Goal: Book appointment/travel/reservation

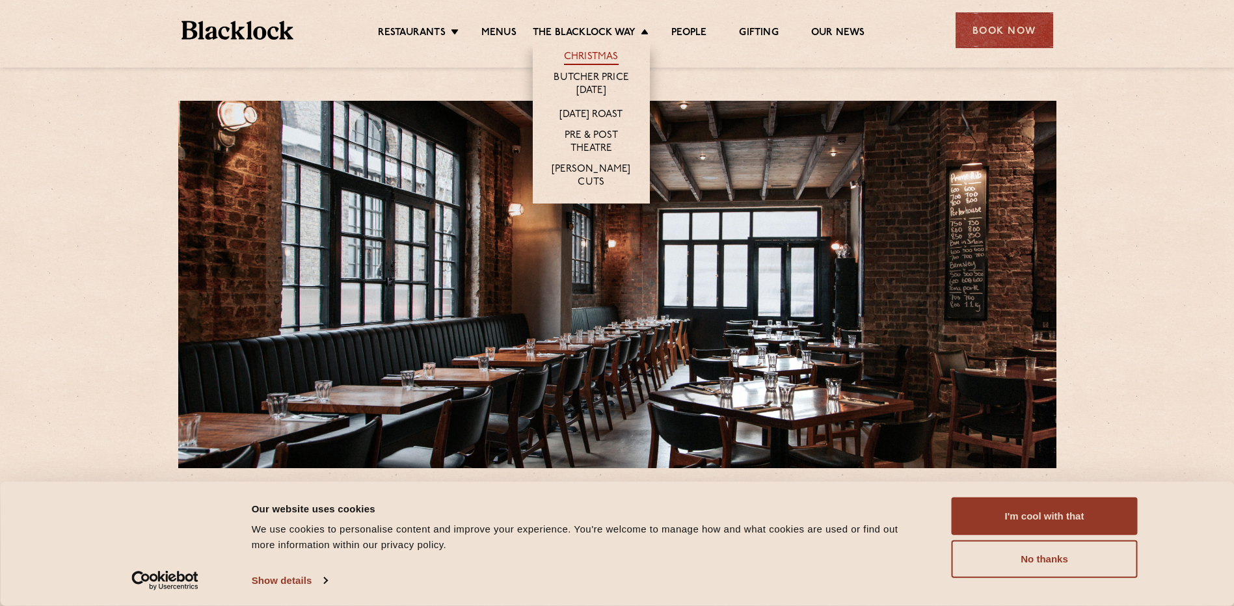
click at [597, 51] on link "Christmas" at bounding box center [591, 58] width 55 height 14
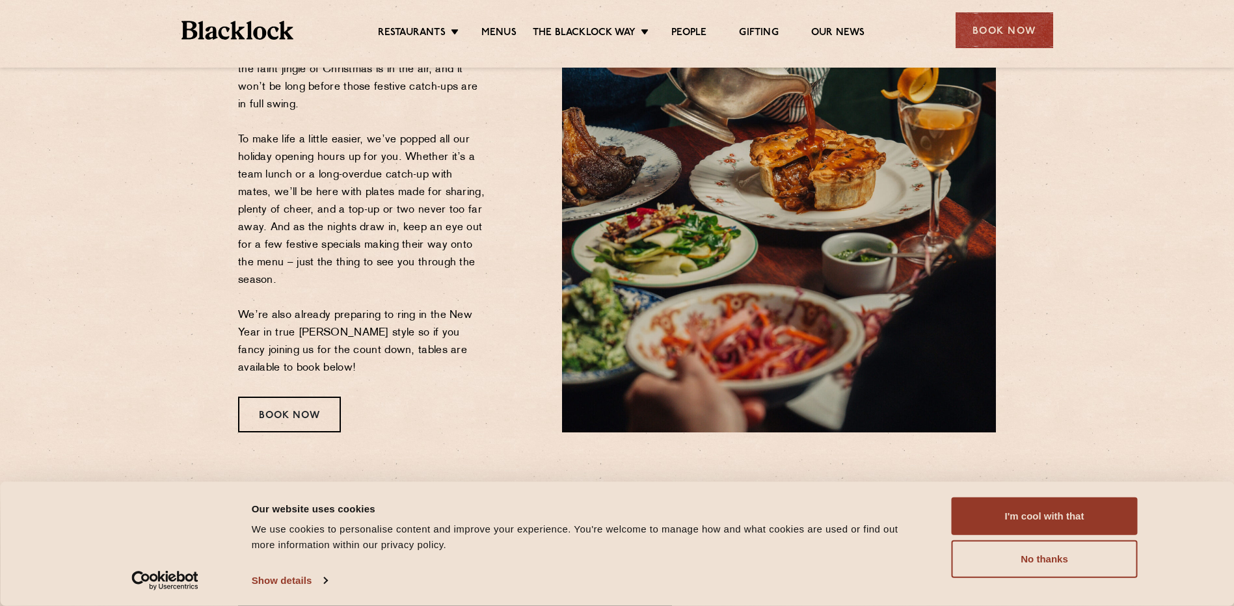
scroll to position [212, 0]
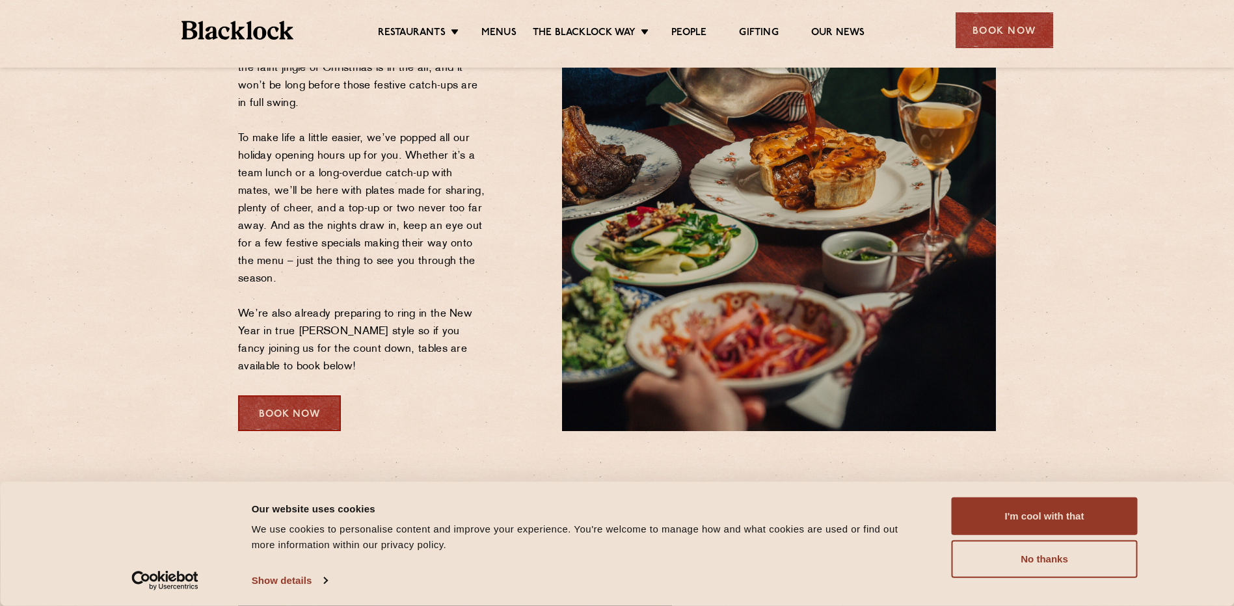
click at [304, 409] on div "Book Now" at bounding box center [289, 414] width 103 height 36
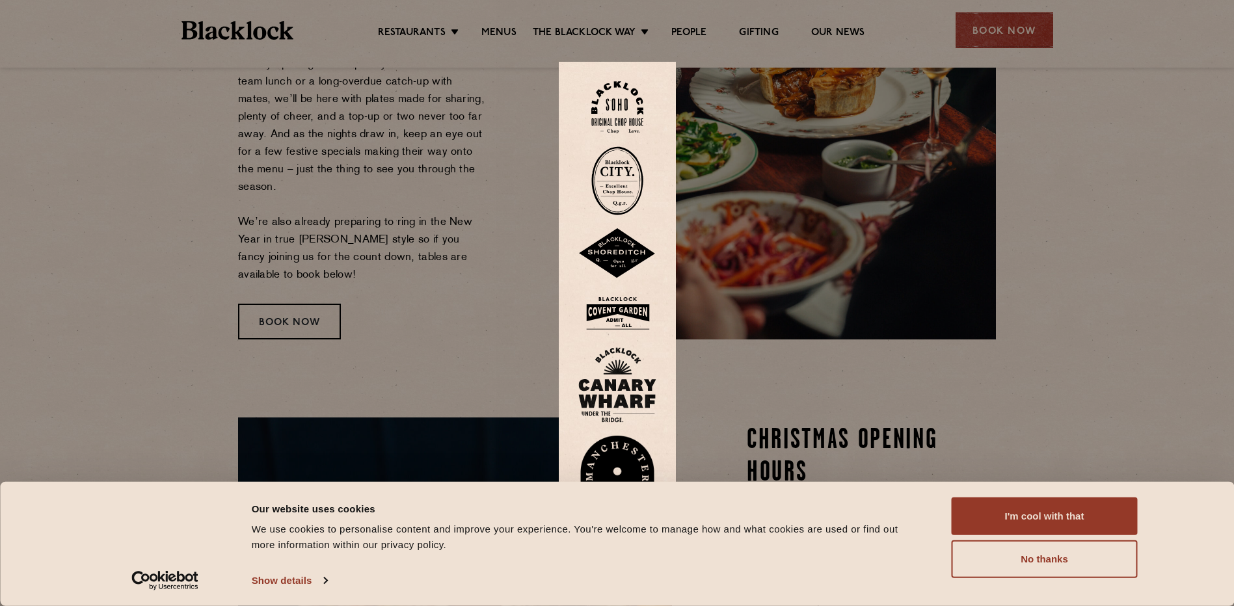
scroll to position [342, 0]
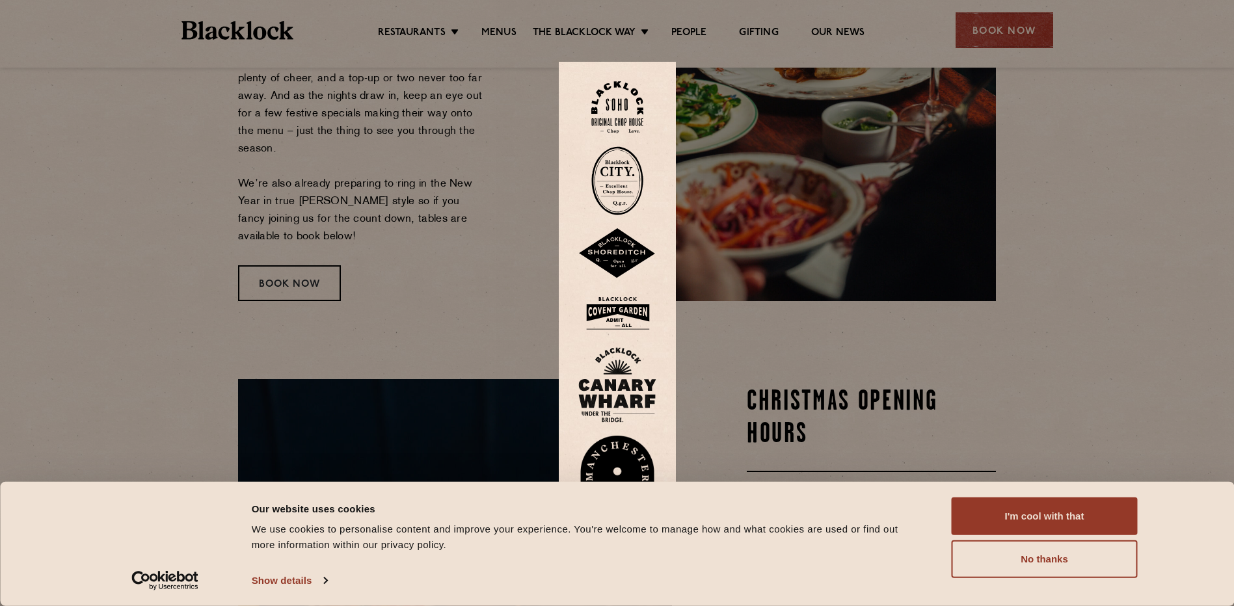
click at [623, 245] on img at bounding box center [617, 253] width 78 height 51
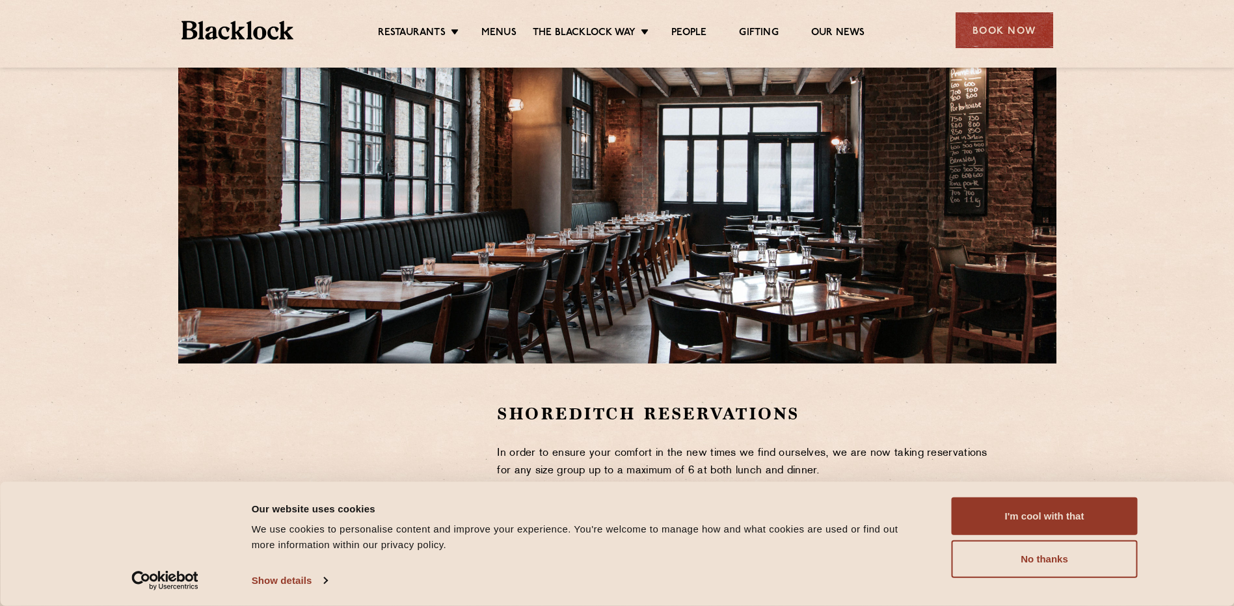
scroll to position [104, 0]
click at [509, 33] on link "Menus" at bounding box center [498, 34] width 35 height 14
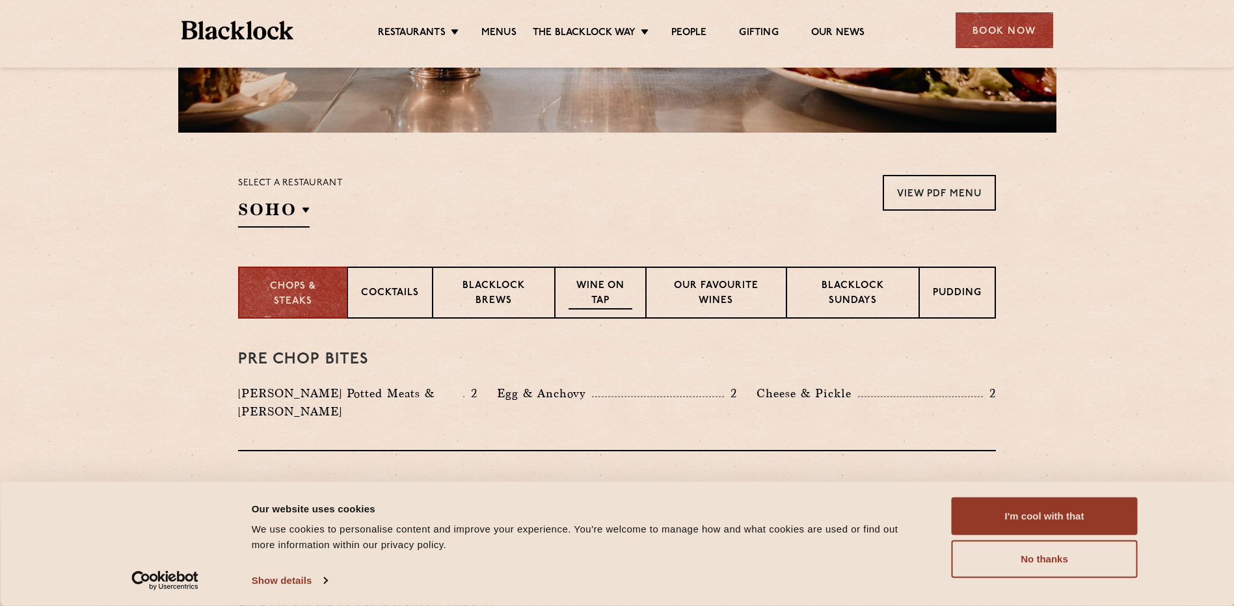
scroll to position [195, 0]
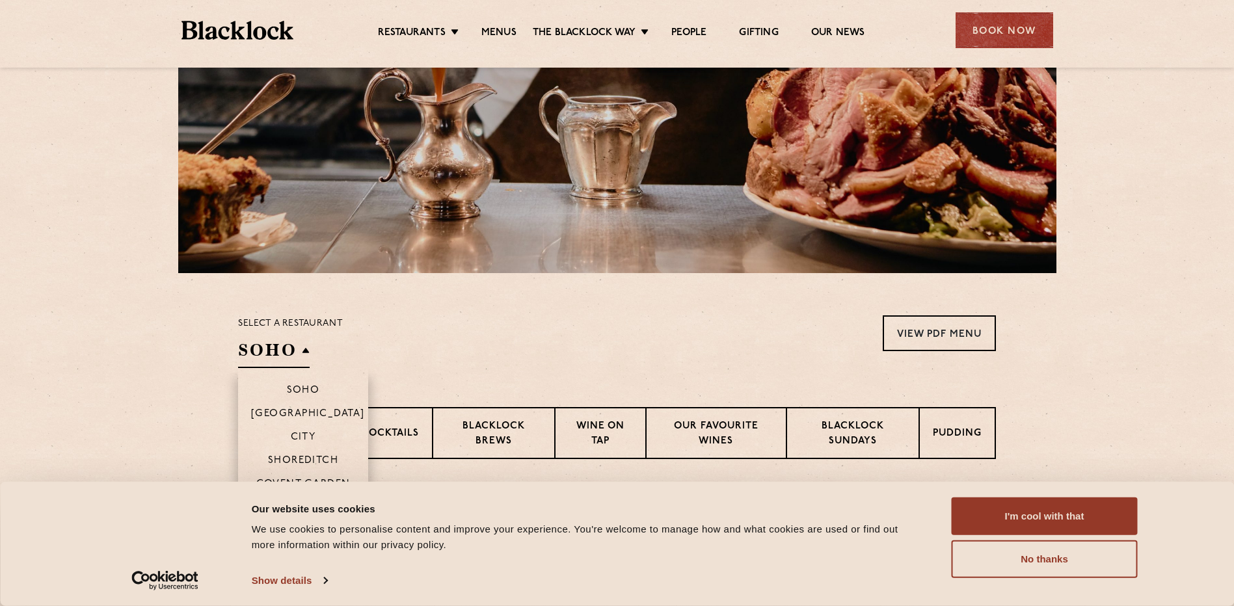
click at [267, 354] on h2 "SOHO" at bounding box center [274, 353] width 72 height 29
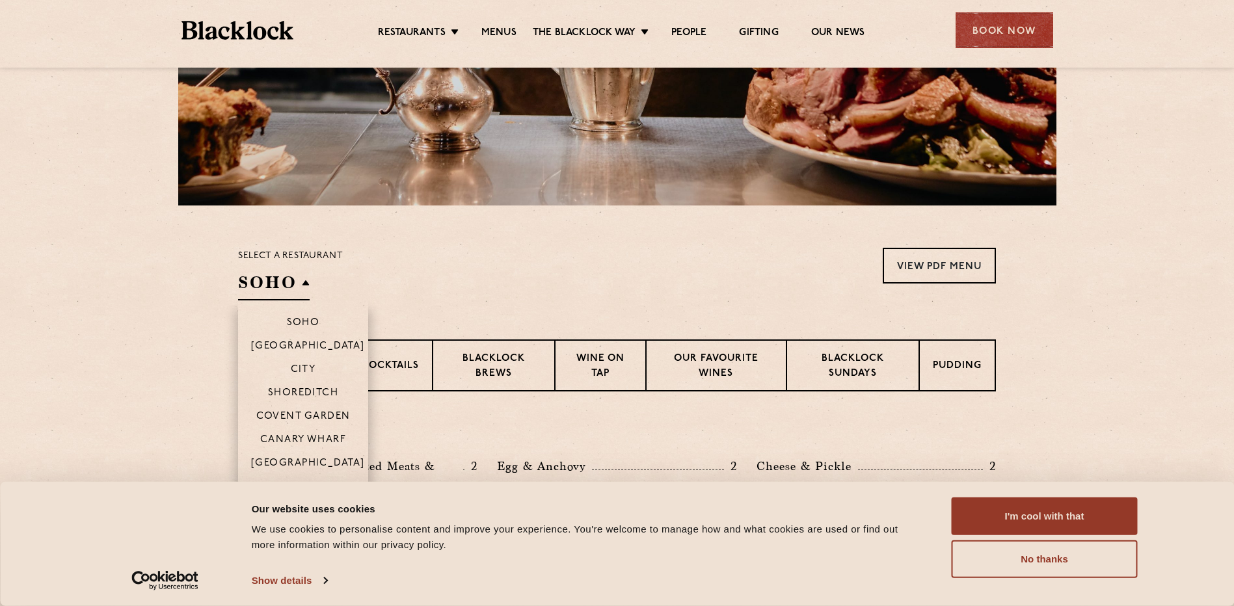
scroll to position [325, 0]
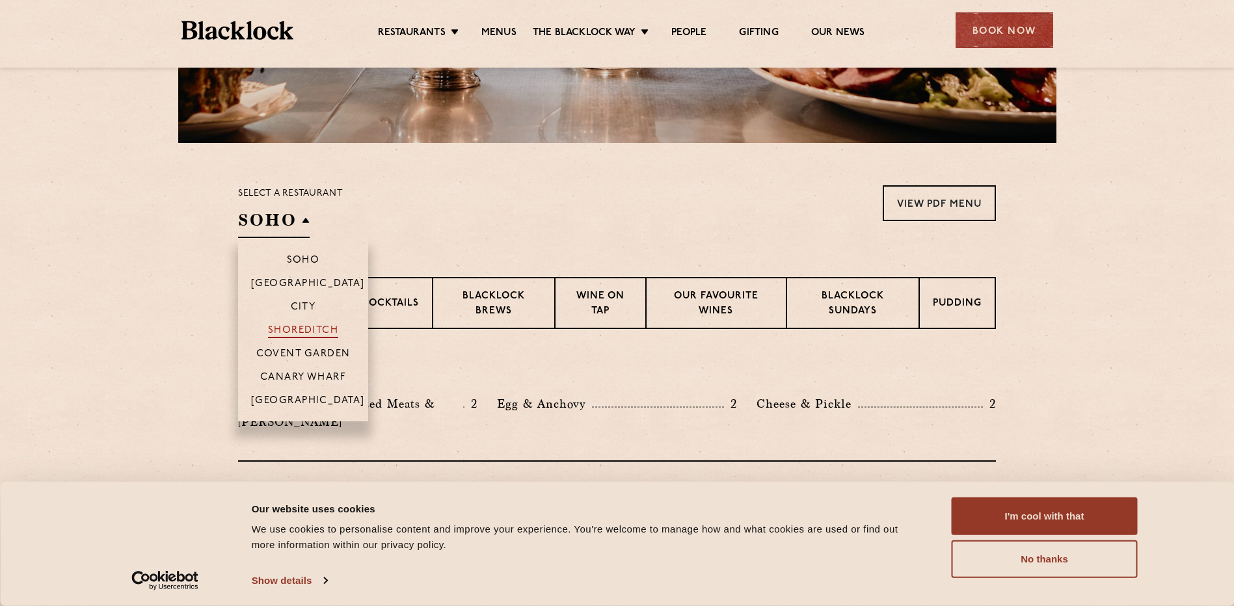
click at [317, 331] on p "Shoreditch" at bounding box center [303, 331] width 71 height 13
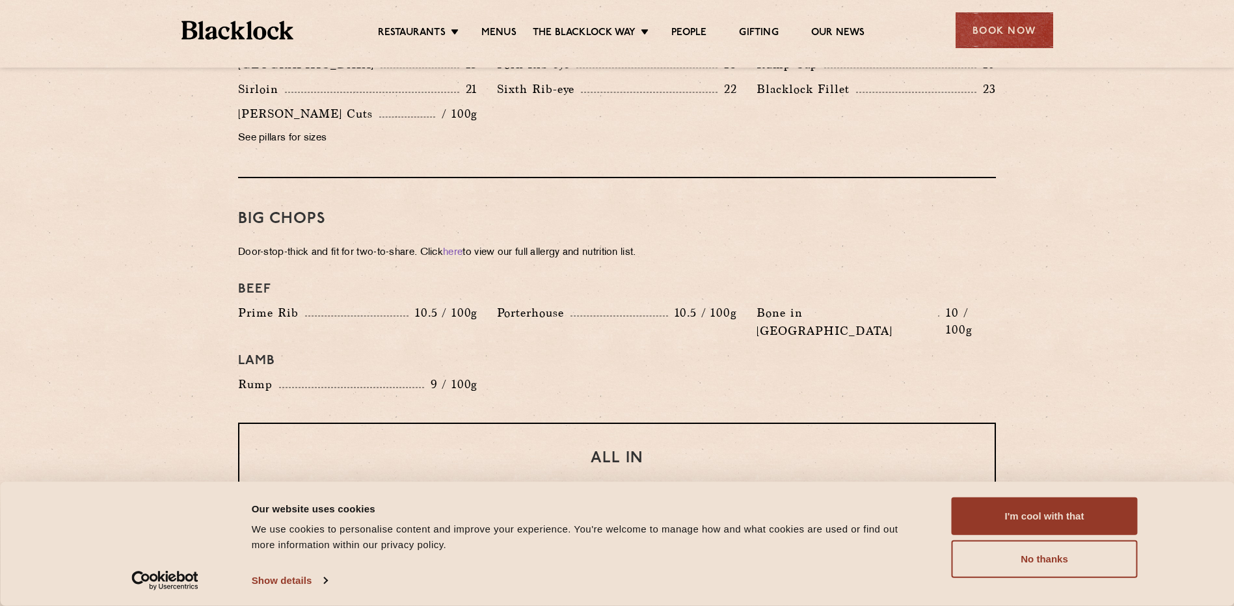
scroll to position [1107, 0]
